Goal: Browse casually: Explore the website without a specific task or goal

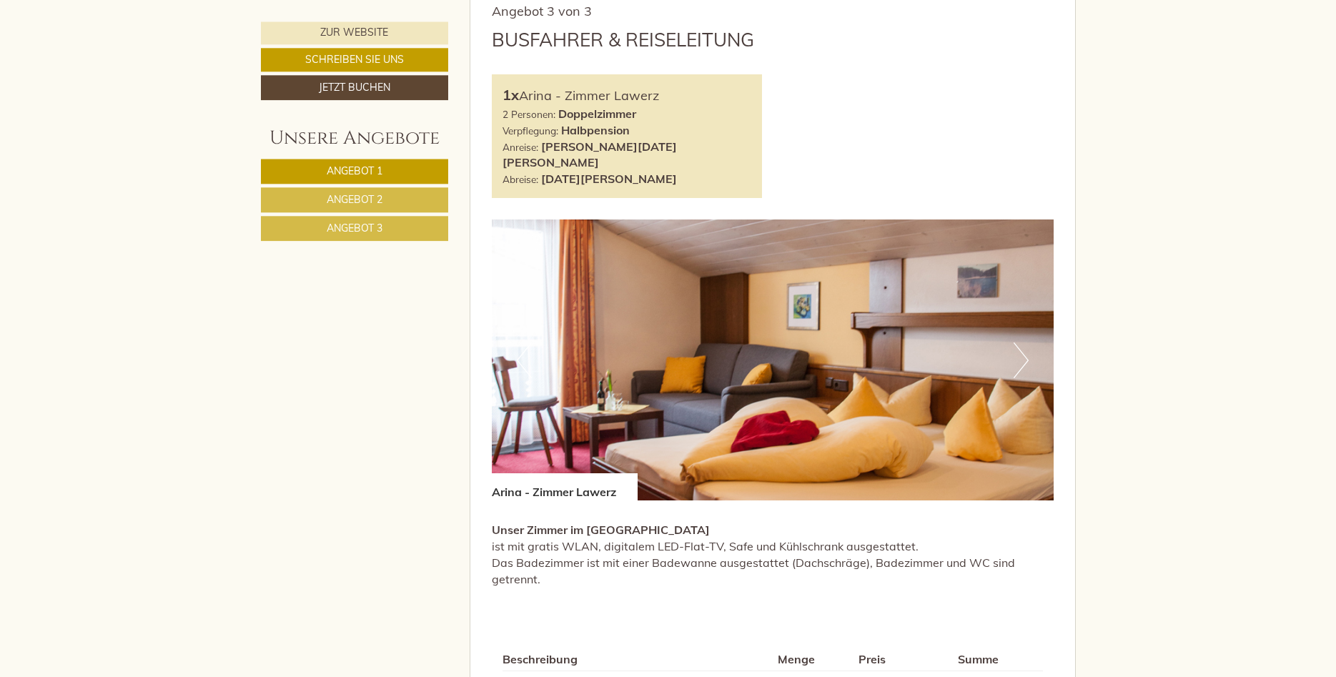
scroll to position [2771, 0]
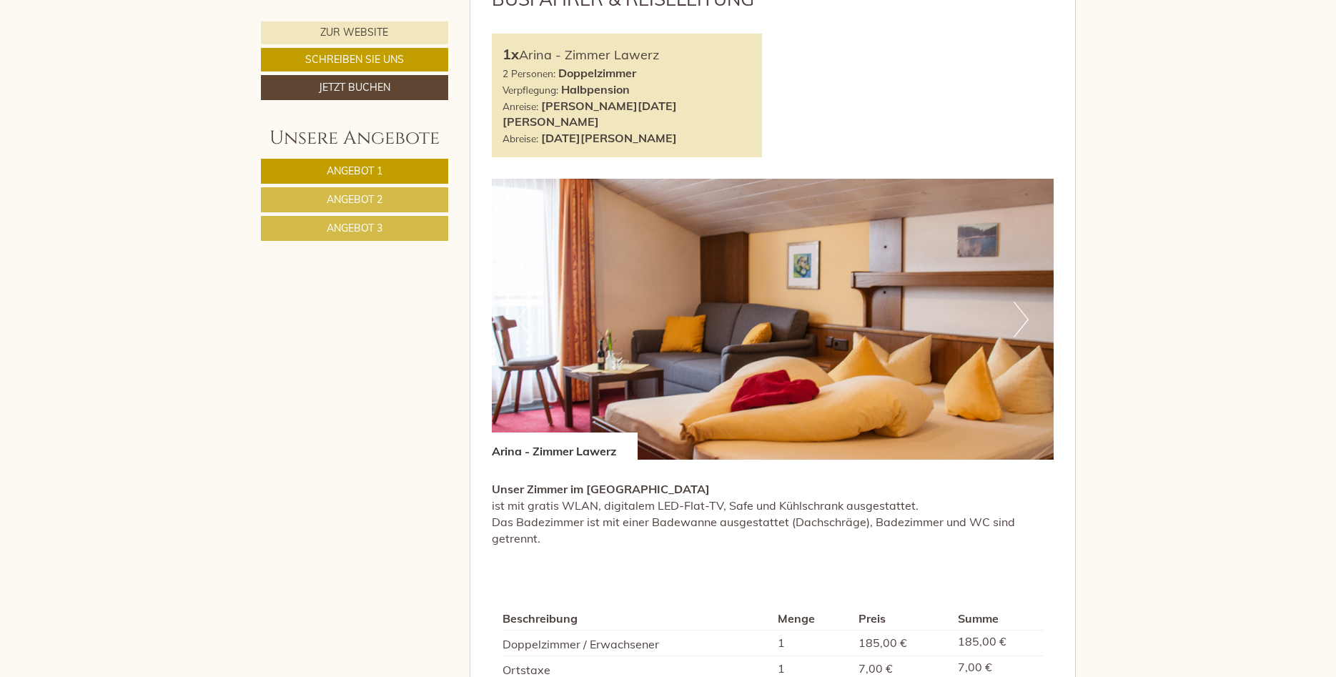
click at [1027, 302] on button "Next" at bounding box center [1021, 320] width 15 height 36
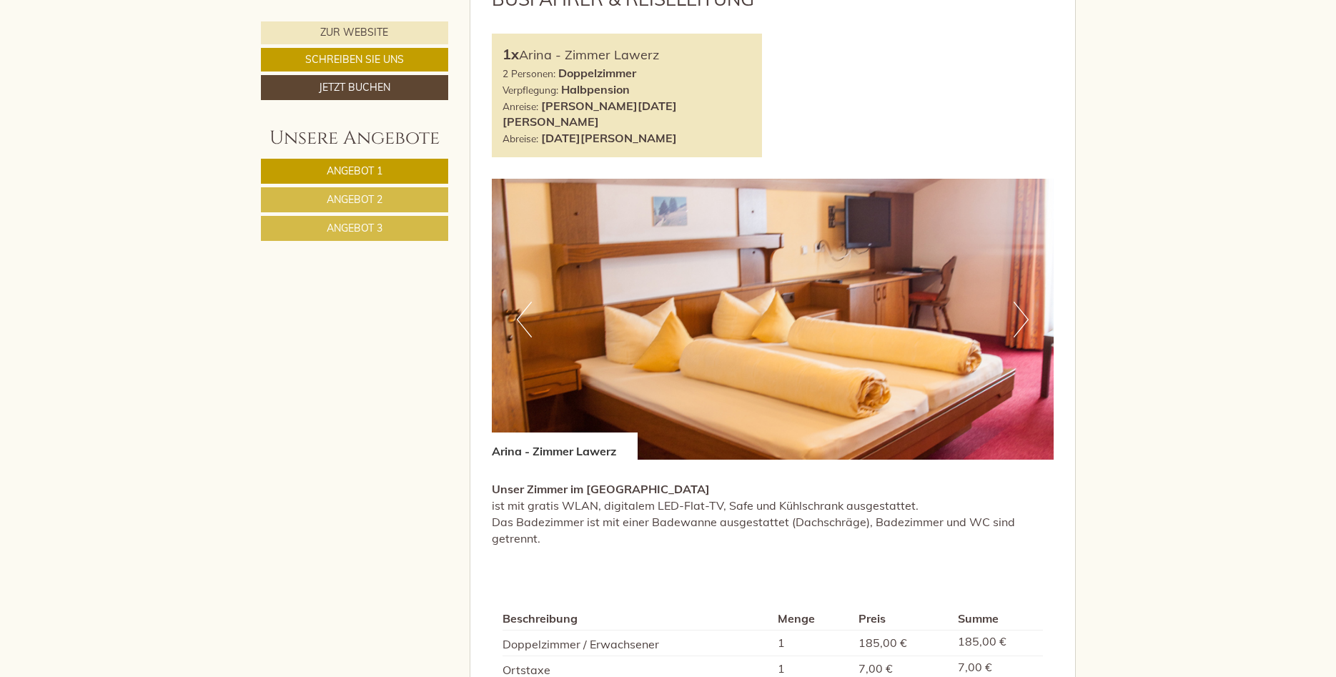
click at [1027, 302] on button "Next" at bounding box center [1021, 320] width 15 height 36
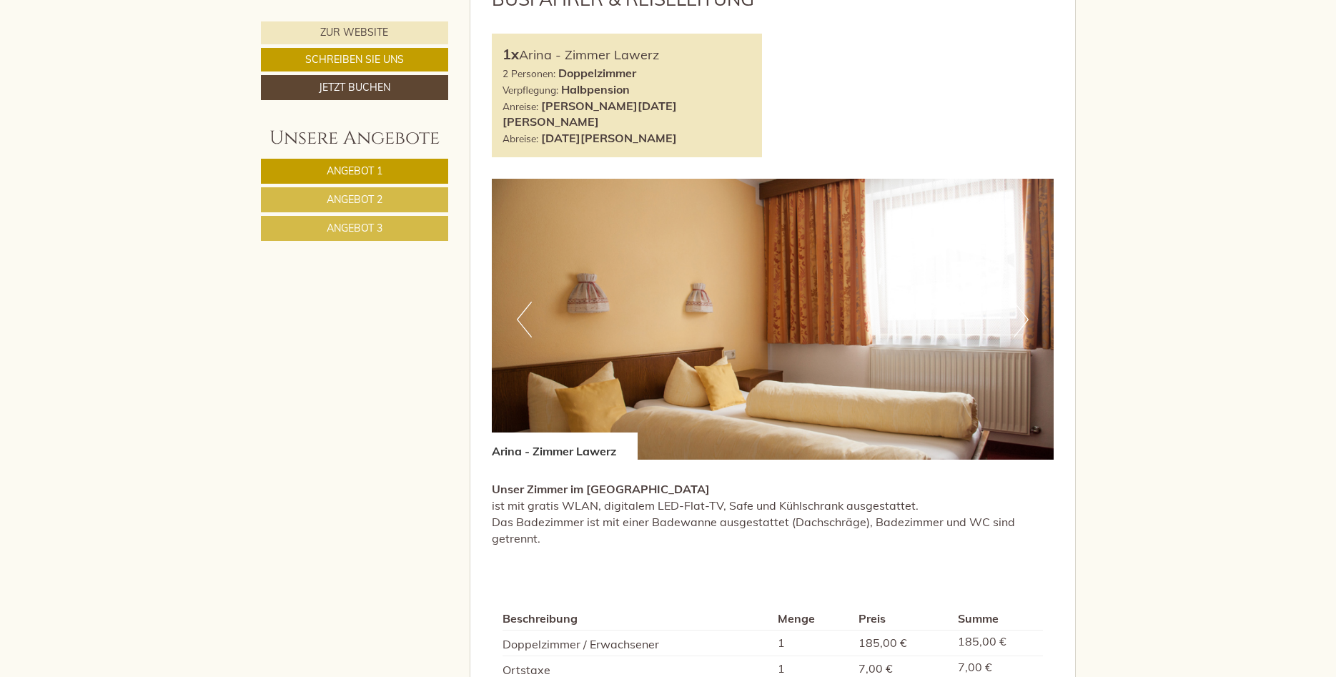
click at [1027, 302] on button "Next" at bounding box center [1021, 320] width 15 height 36
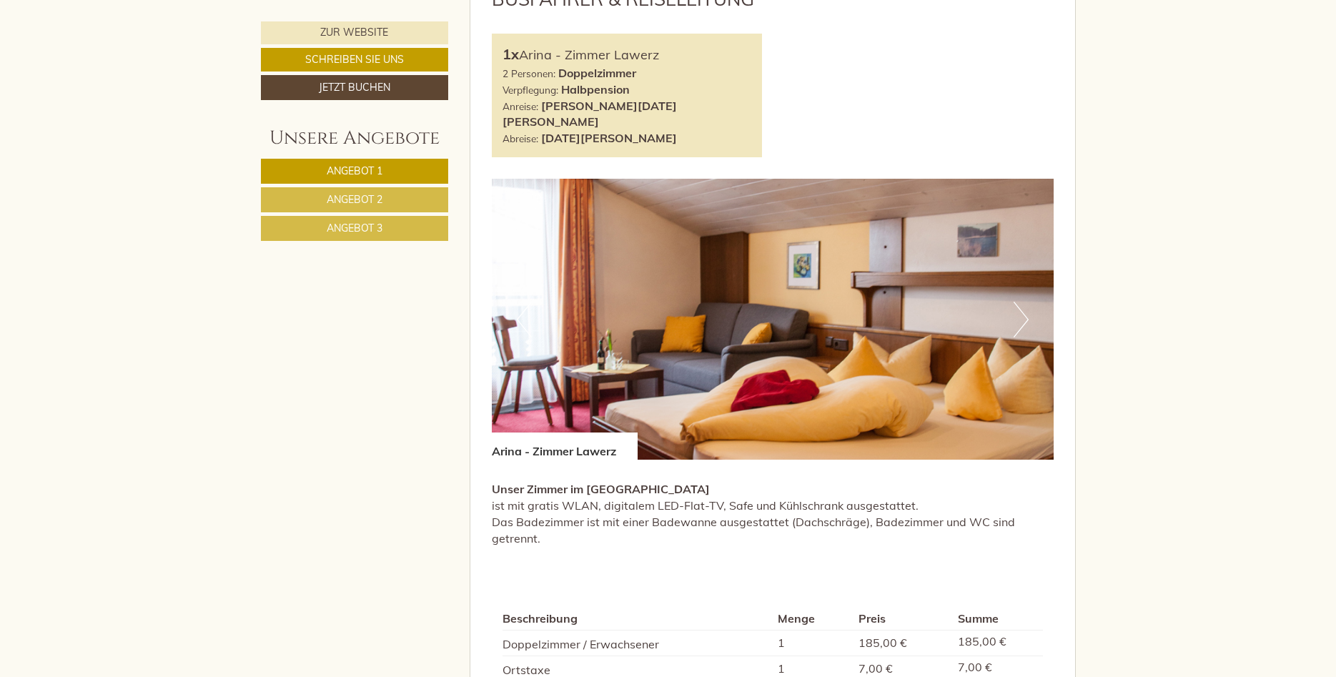
click at [1027, 302] on button "Next" at bounding box center [1021, 320] width 15 height 36
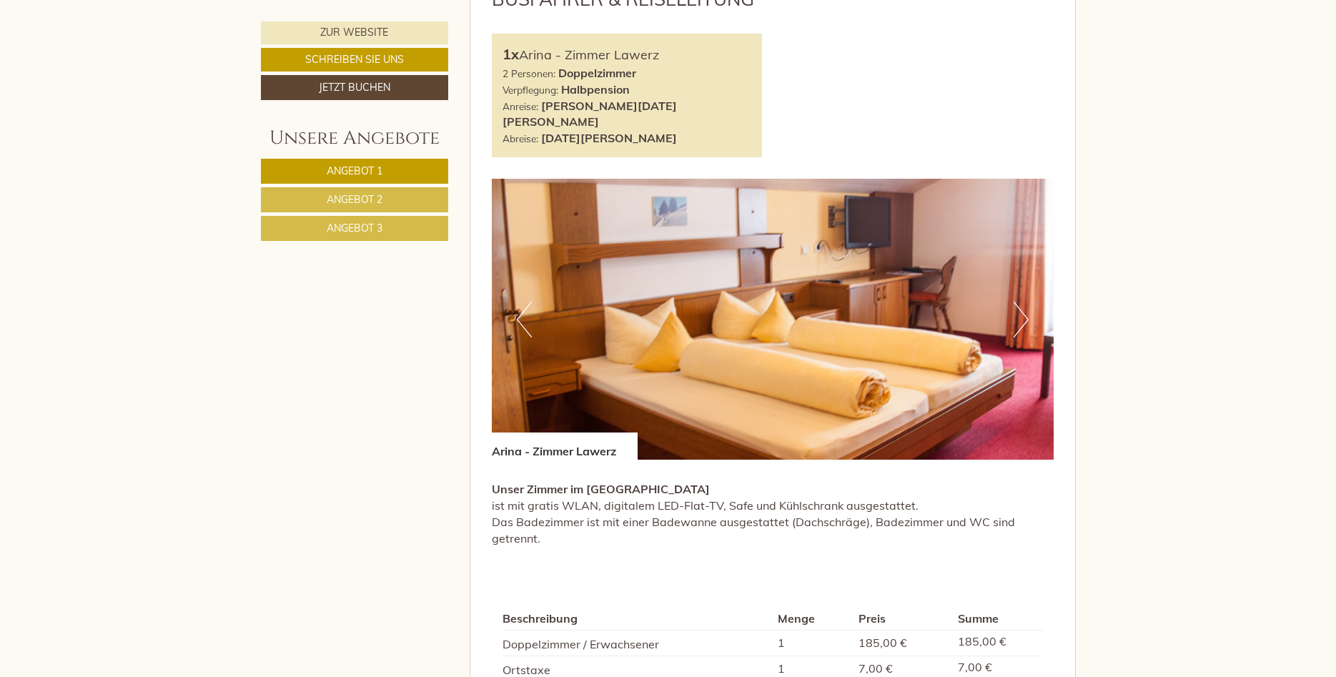
click at [1027, 302] on button "Next" at bounding box center [1021, 320] width 15 height 36
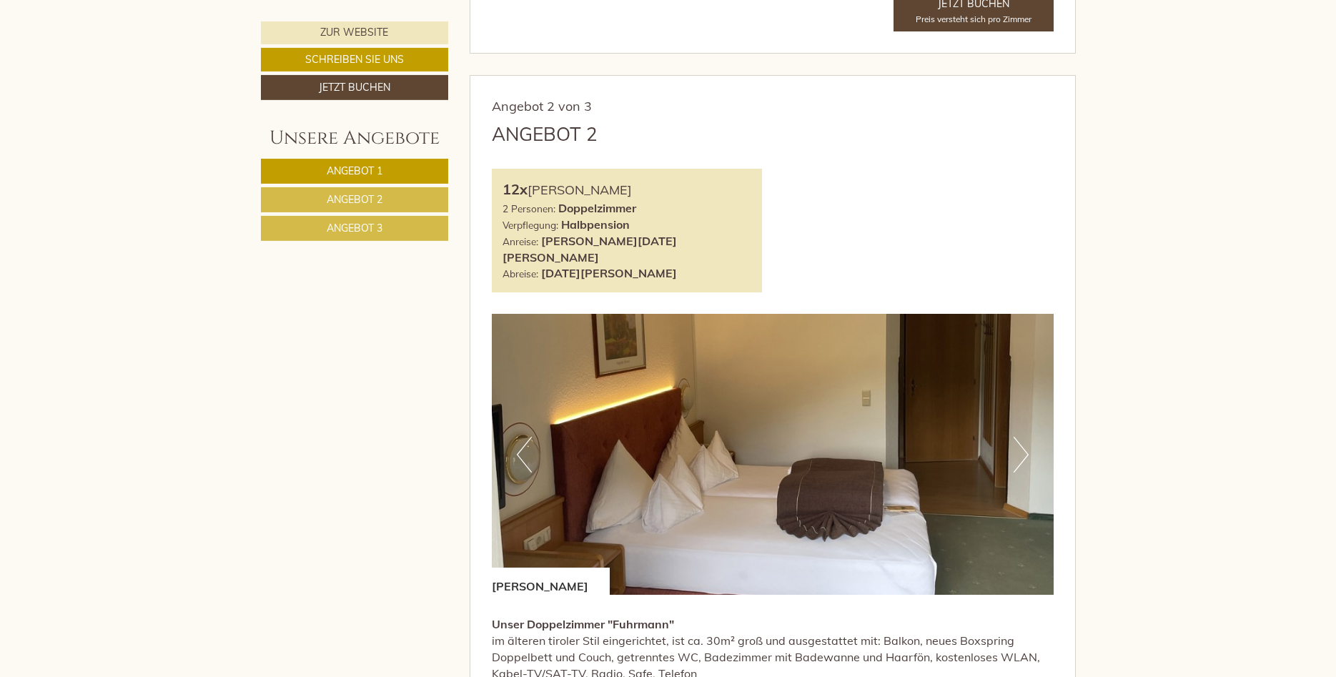
scroll to position [1750, 0]
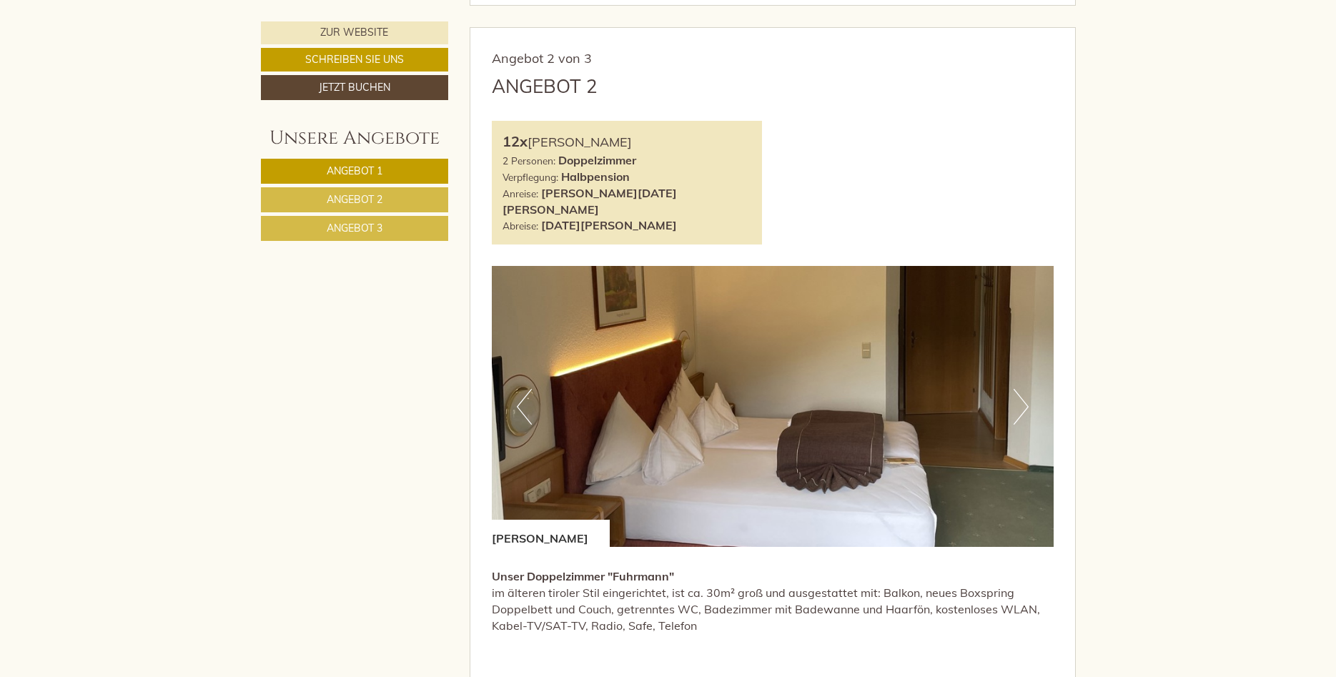
click at [1022, 389] on button "Next" at bounding box center [1021, 407] width 15 height 36
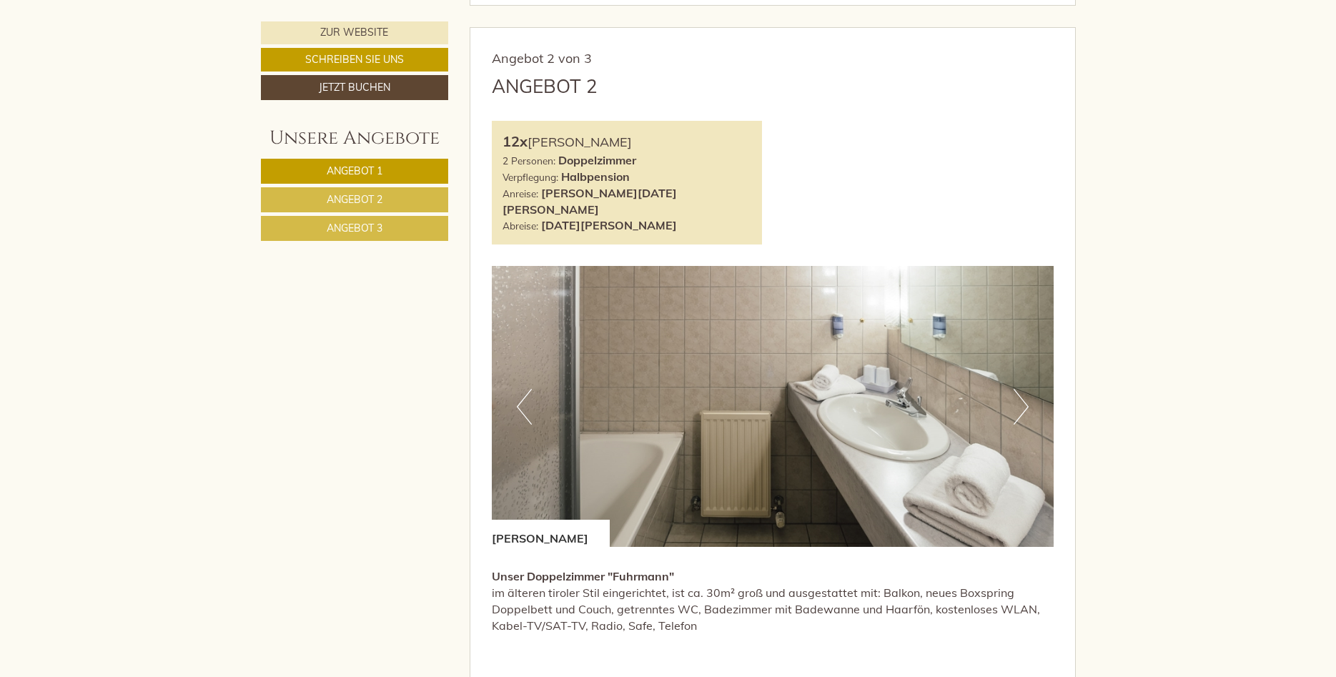
click at [1022, 389] on button "Next" at bounding box center [1021, 407] width 15 height 36
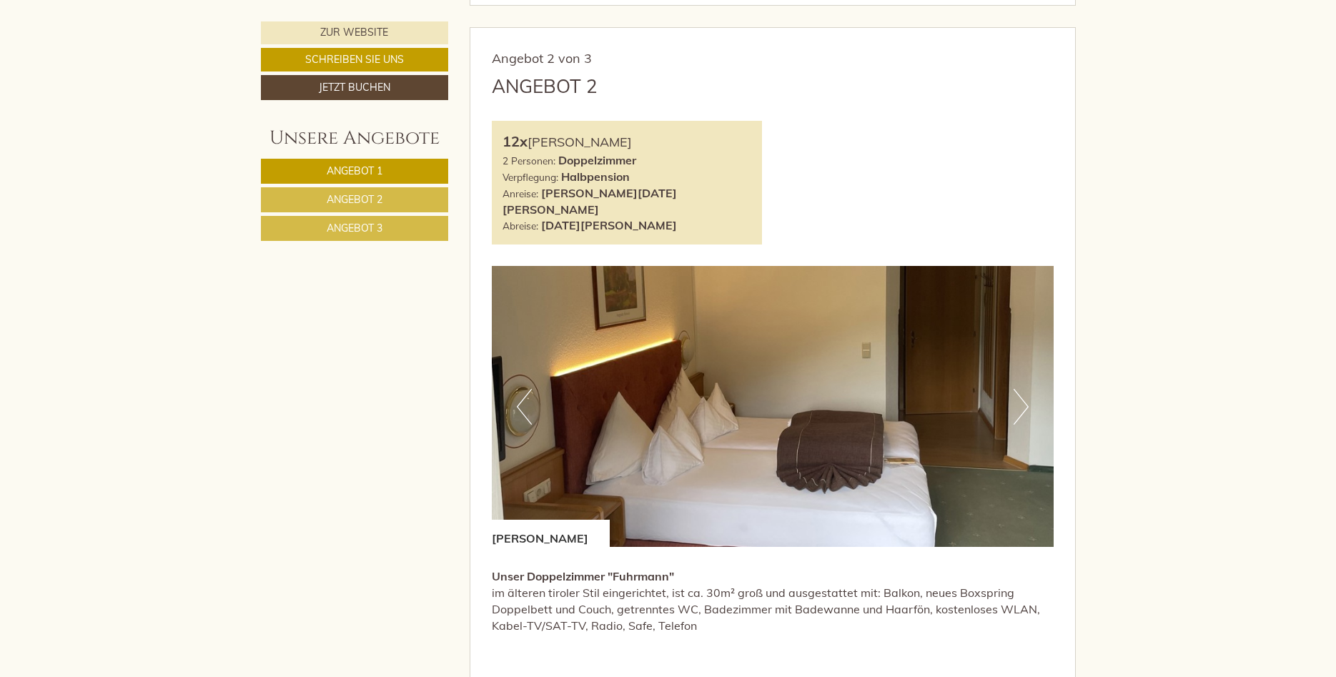
click at [1022, 389] on button "Next" at bounding box center [1021, 407] width 15 height 36
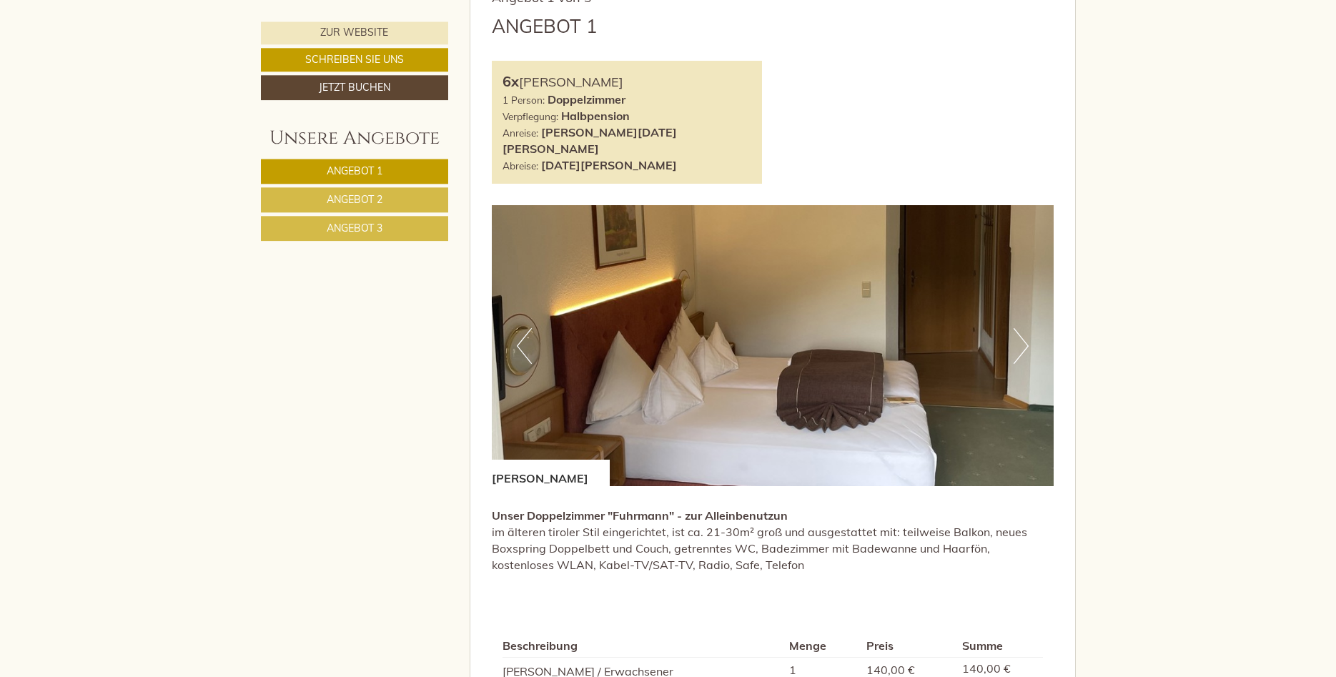
scroll to position [875, 0]
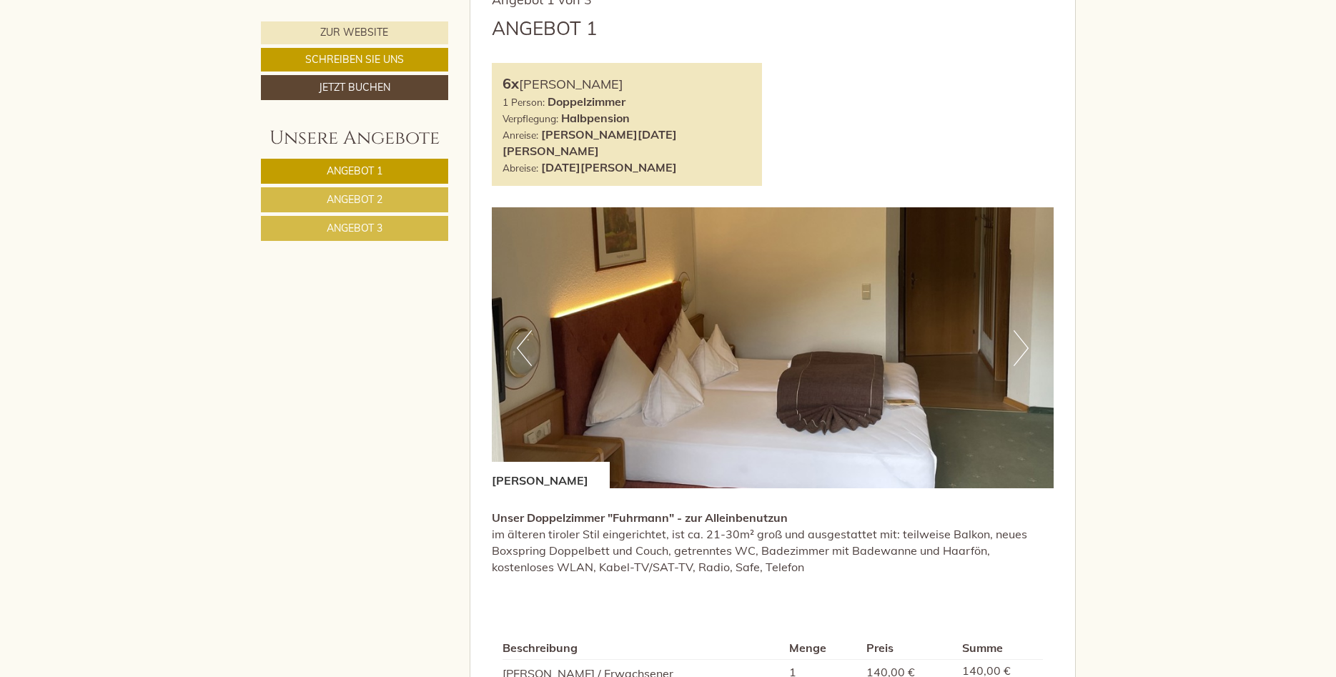
click at [1023, 330] on button "Next" at bounding box center [1021, 348] width 15 height 36
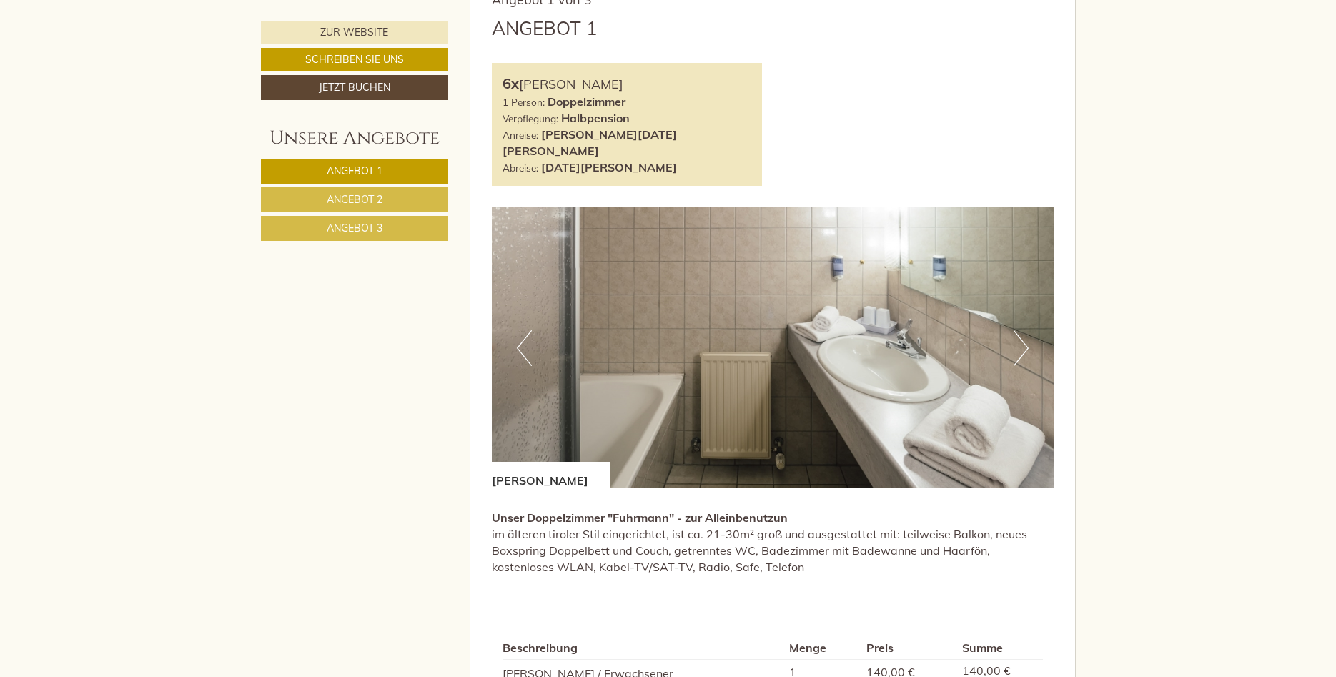
click at [1023, 330] on button "Next" at bounding box center [1021, 348] width 15 height 36
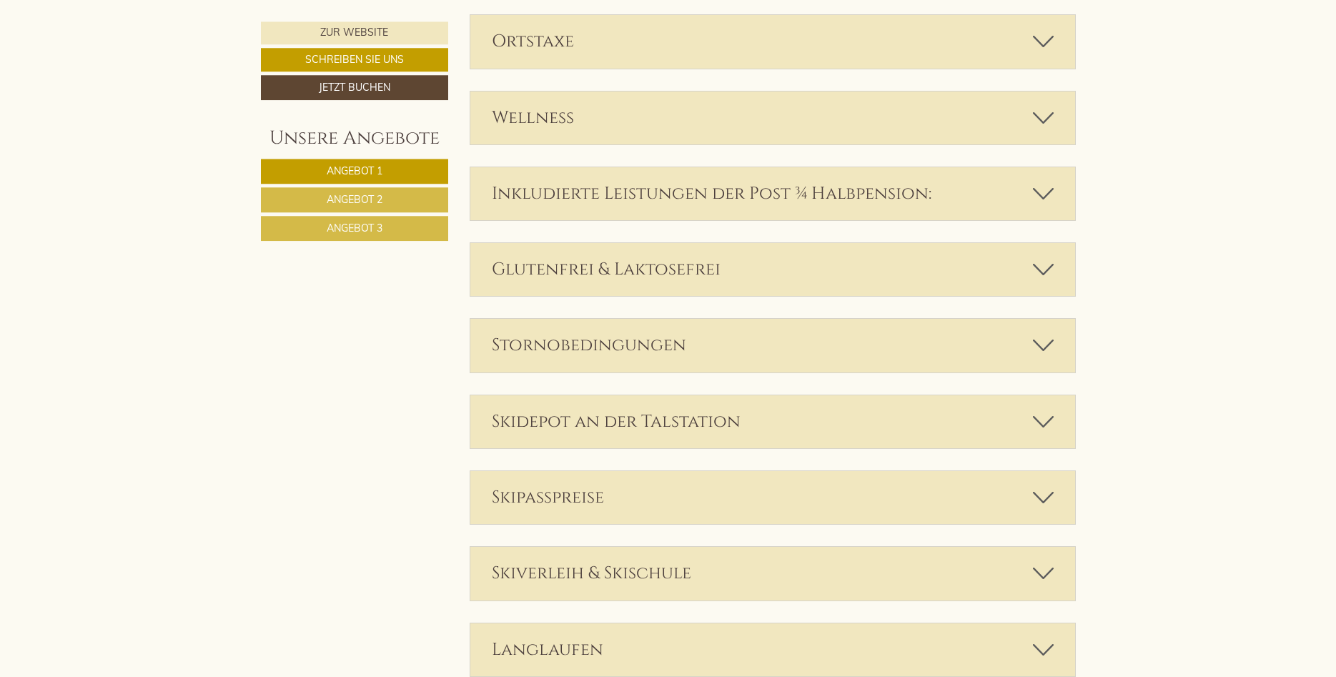
scroll to position [3646, 0]
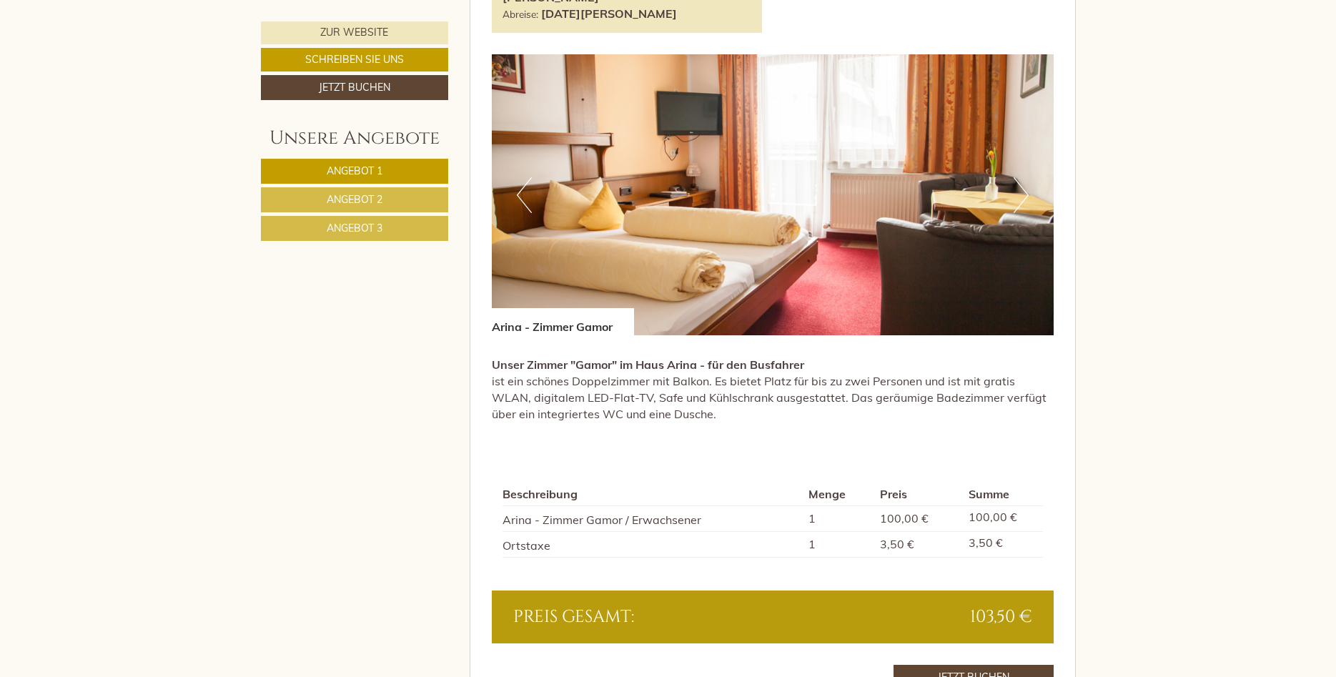
scroll to position [2887, 0]
